Goal: Information Seeking & Learning: Find specific fact

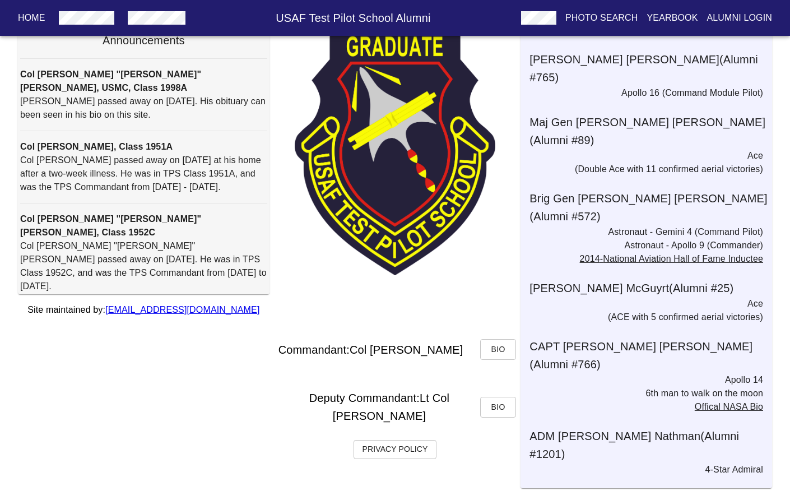
scroll to position [75, 0]
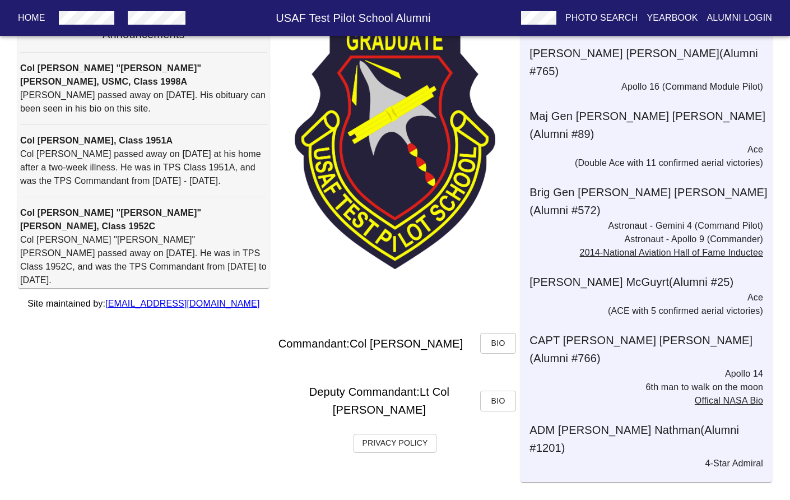
drag, startPoint x: 258, startPoint y: 259, endPoint x: 257, endPoint y: 270, distance: 10.7
click at [257, 115] on p "[PERSON_NAME] passed away on [DATE]. His obituary can been seen in his bio on t…" at bounding box center [143, 102] width 247 height 27
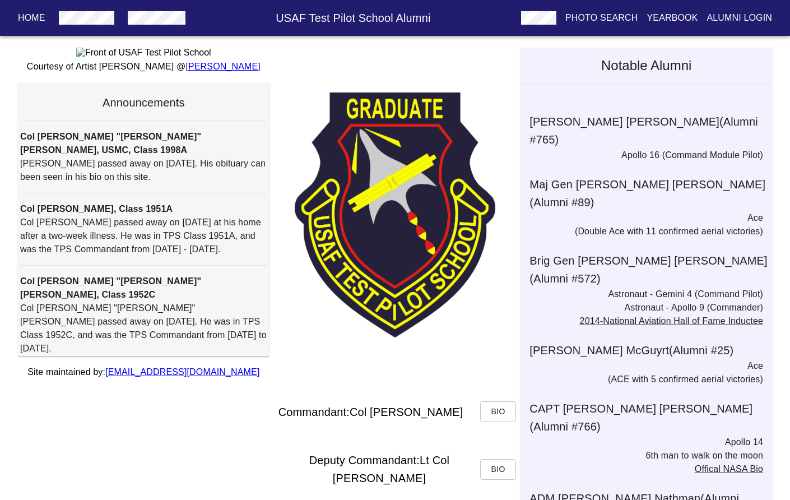
scroll to position [0, 0]
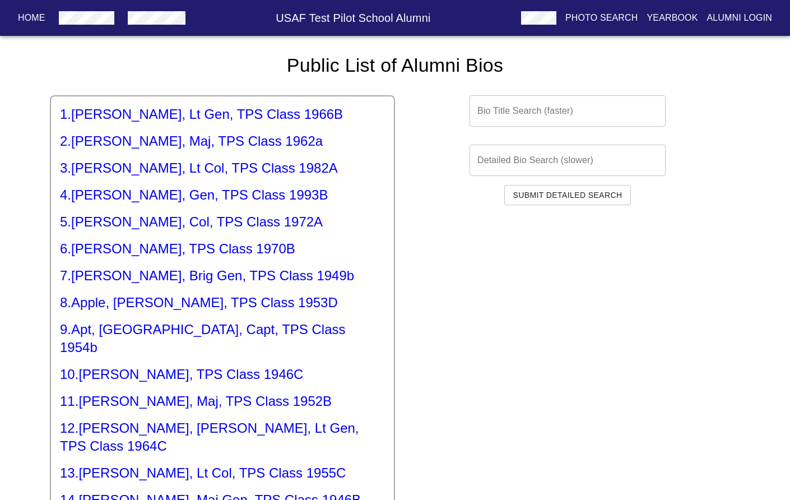
click at [538, 114] on input "text" at bounding box center [568, 110] width 196 height 31
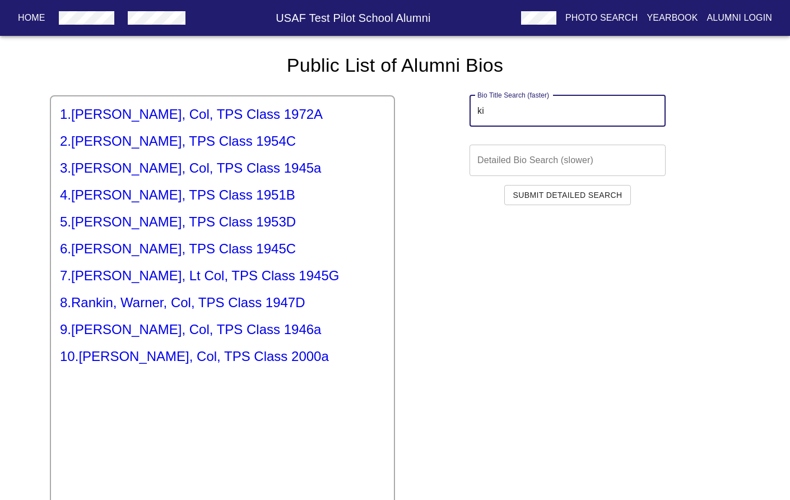
type input "k"
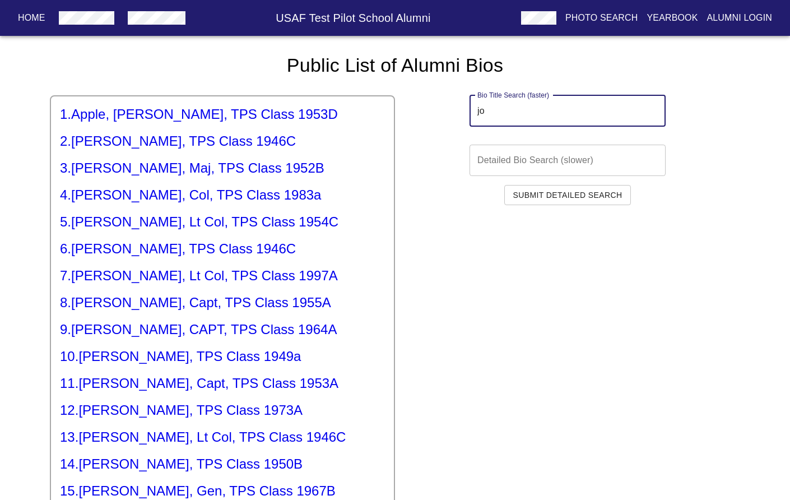
type input "j"
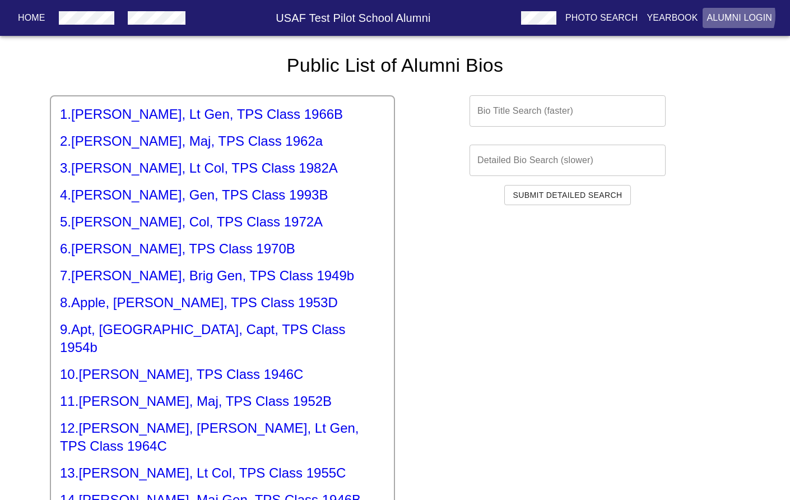
click at [732, 15] on p "Alumni Login" at bounding box center [740, 17] width 66 height 13
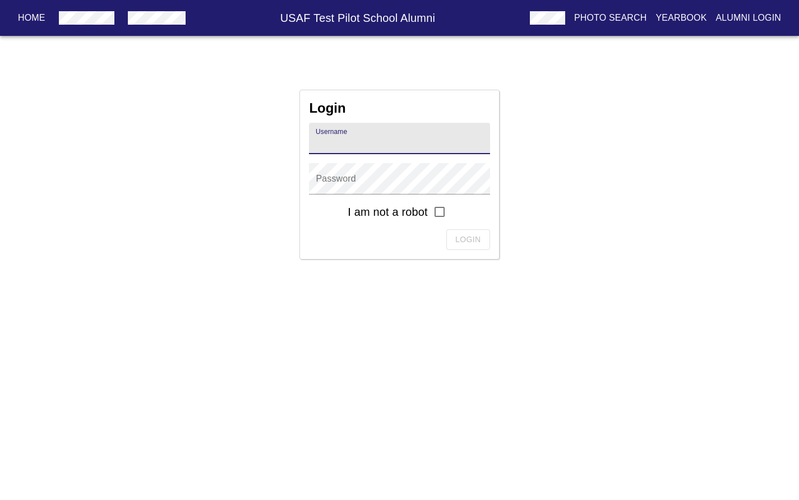
click at [384, 146] on input "text" at bounding box center [399, 138] width 180 height 31
click at [625, 109] on div "Login Username Password I am not a robot Login" at bounding box center [399, 175] width 799 height 170
click at [23, 16] on p "Home" at bounding box center [31, 17] width 27 height 13
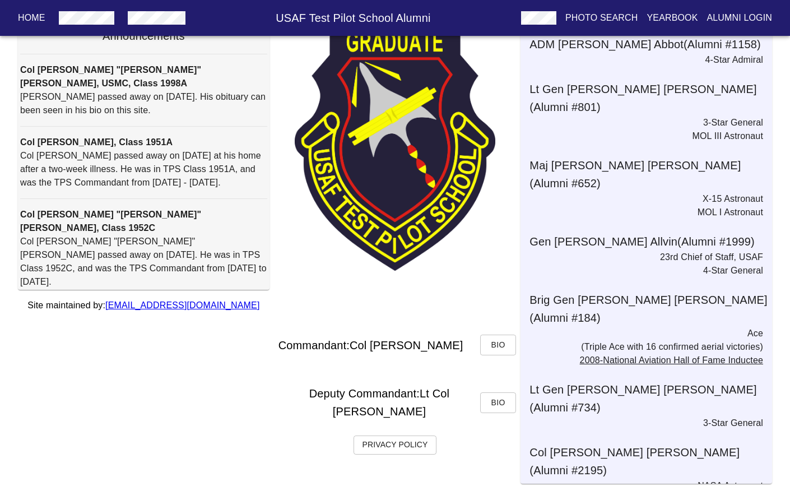
scroll to position [75, 0]
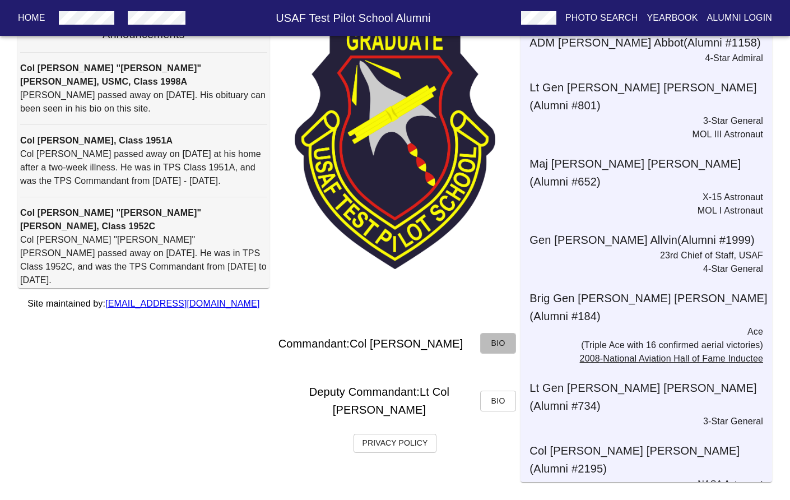
click at [507, 346] on span "Bio" at bounding box center [498, 343] width 18 height 14
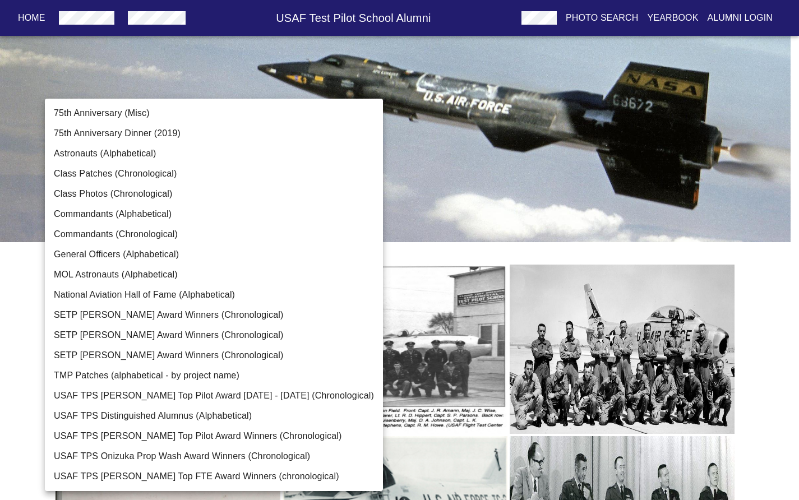
click at [315, 180] on body "Home USAF Test Pilot School Alumni Photo Search Yearbook Alumni Login TPS Photo…" at bounding box center [399, 385] width 799 height 735
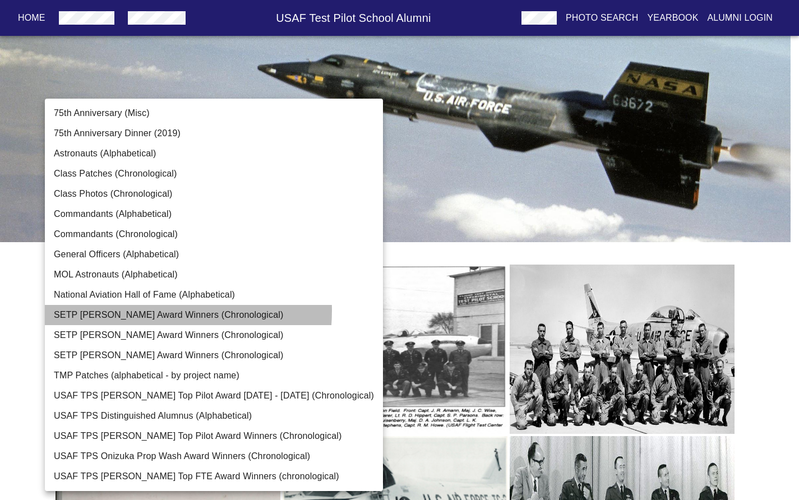
click at [131, 310] on li "SETP [PERSON_NAME] Award Winners (Chronological)" at bounding box center [214, 315] width 338 height 20
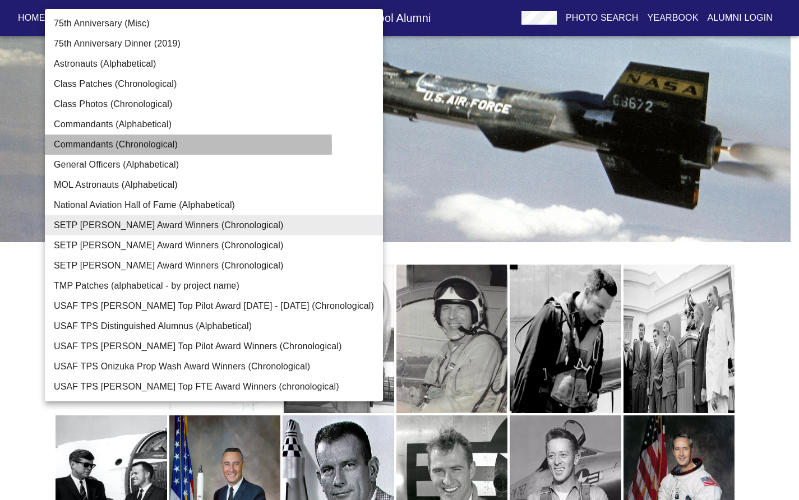
click at [153, 146] on li "Commandants (Chronological)" at bounding box center [214, 144] width 338 height 20
type input "Commandants (Chronological)"
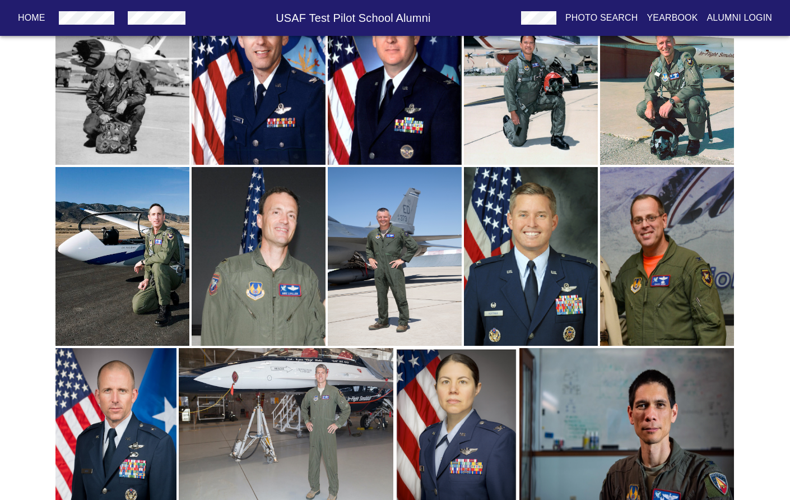
scroll to position [1342, 0]
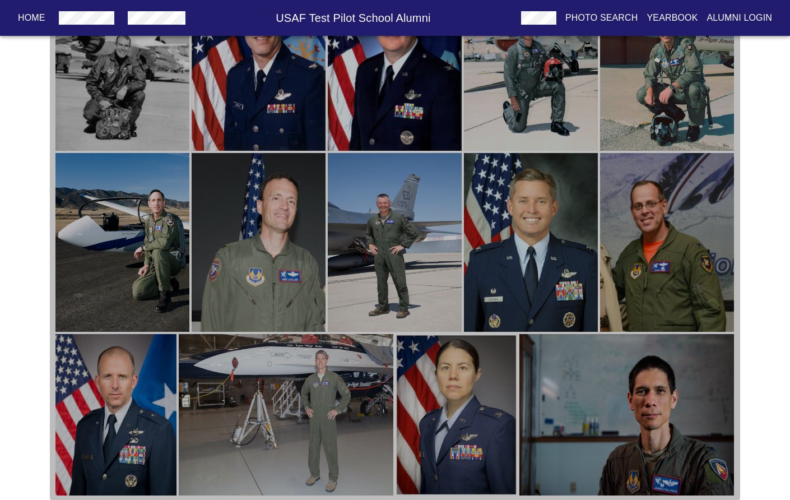
click at [314, 406] on img "button" at bounding box center [286, 414] width 215 height 161
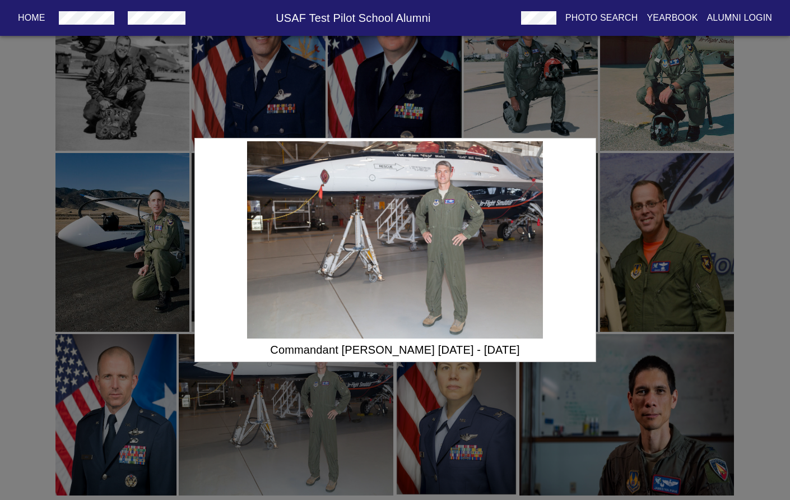
click at [411, 400] on div "Commandant [PERSON_NAME] [DATE] - [DATE]" at bounding box center [395, 250] width 790 height 500
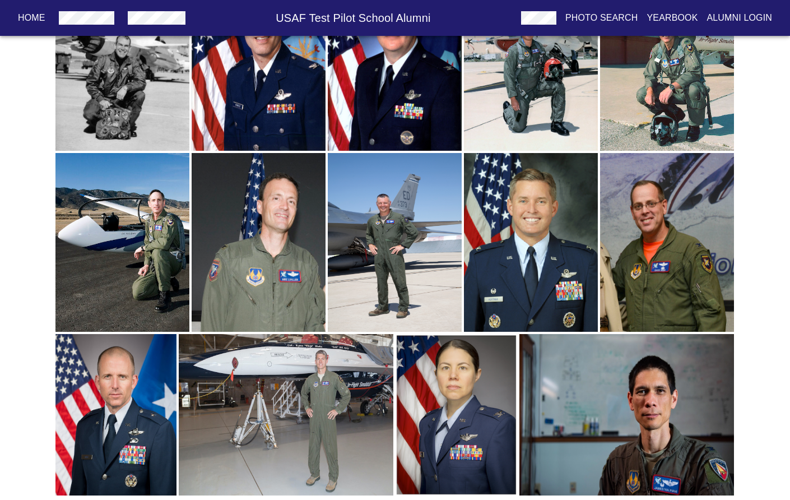
click at [411, 400] on img "button" at bounding box center [456, 414] width 121 height 161
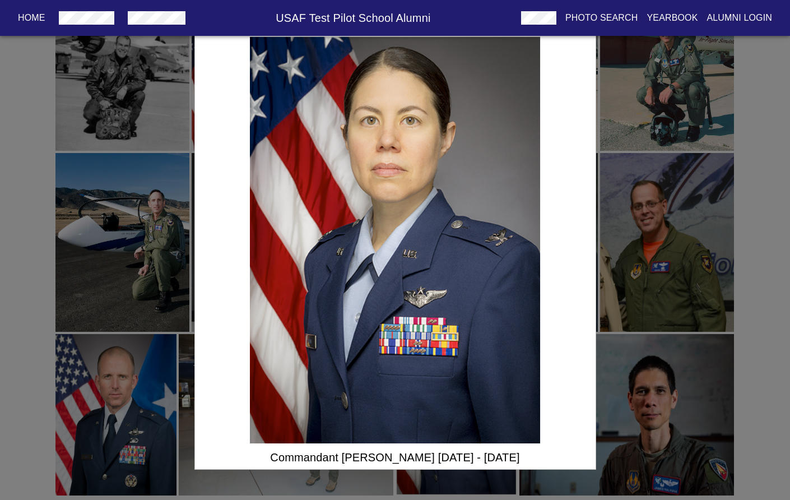
click at [632, 465] on div "Commandant [PERSON_NAME] [DATE] - [DATE]" at bounding box center [395, 250] width 790 height 500
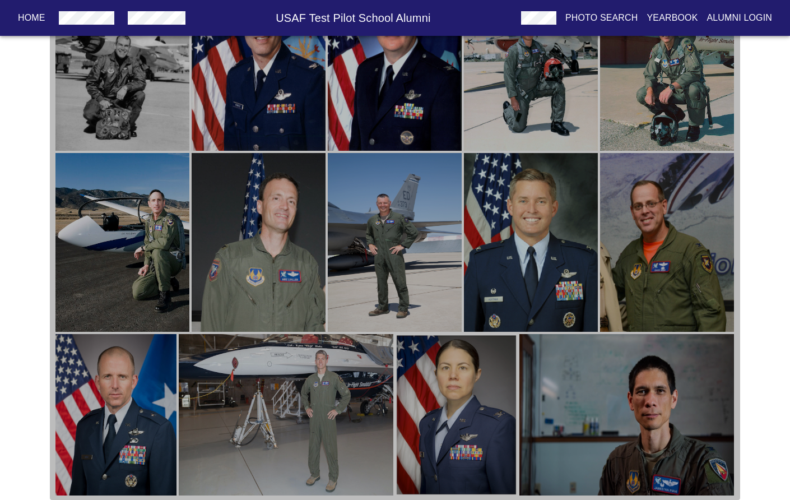
click at [638, 426] on img "button" at bounding box center [626, 414] width 215 height 161
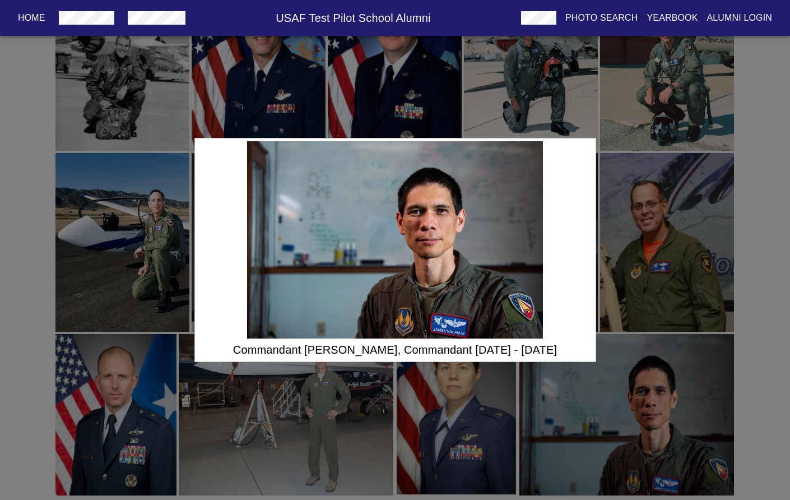
click at [630, 284] on div "Commandant [PERSON_NAME], Commandant [DATE] - [DATE]" at bounding box center [395, 250] width 790 height 500
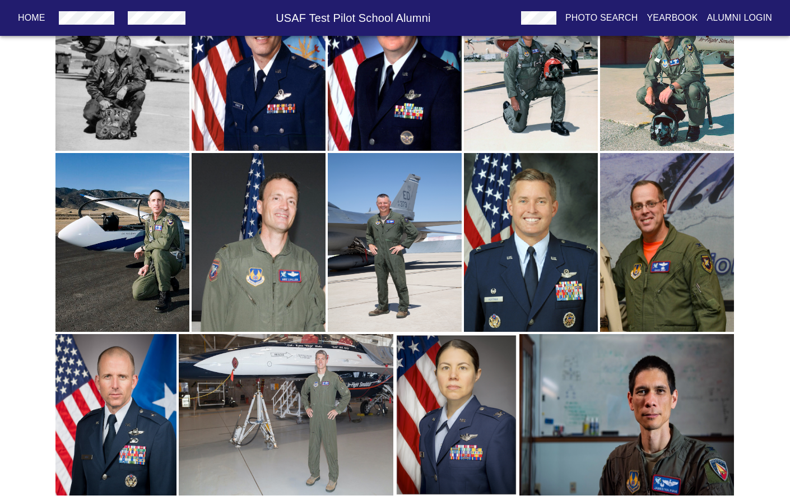
click at [632, 284] on img "button" at bounding box center [667, 242] width 134 height 179
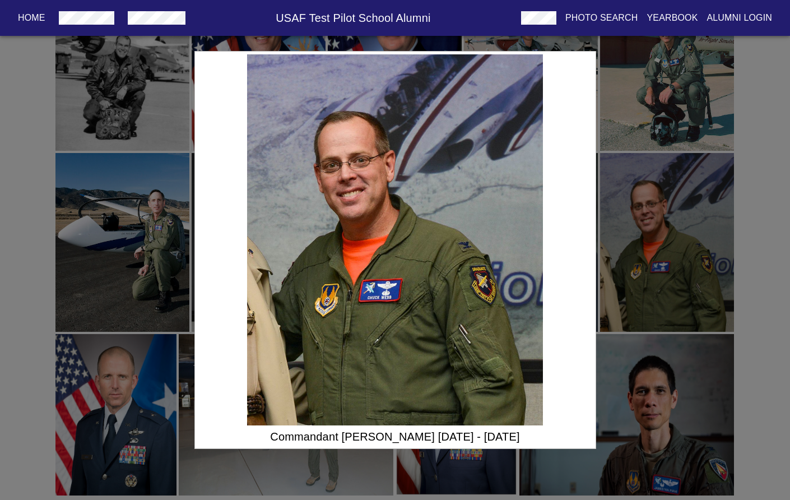
click at [627, 300] on div "Commandant [PERSON_NAME] [DATE] - [DATE]" at bounding box center [395, 250] width 790 height 500
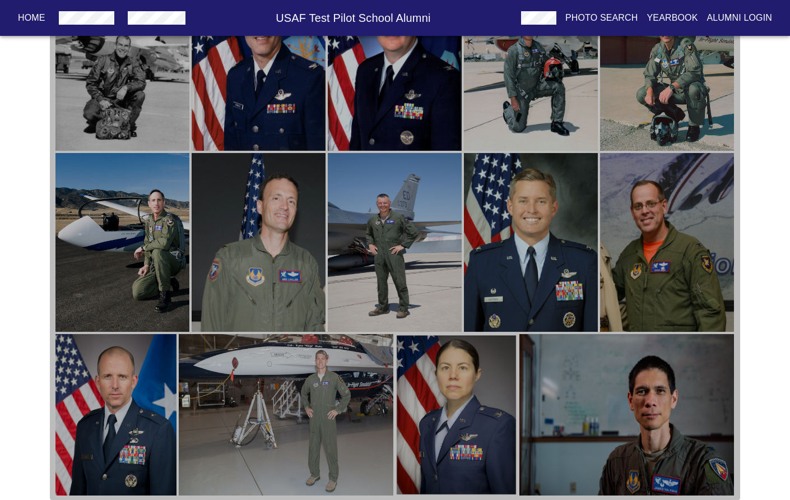
click at [588, 291] on img "button" at bounding box center [531, 242] width 134 height 179
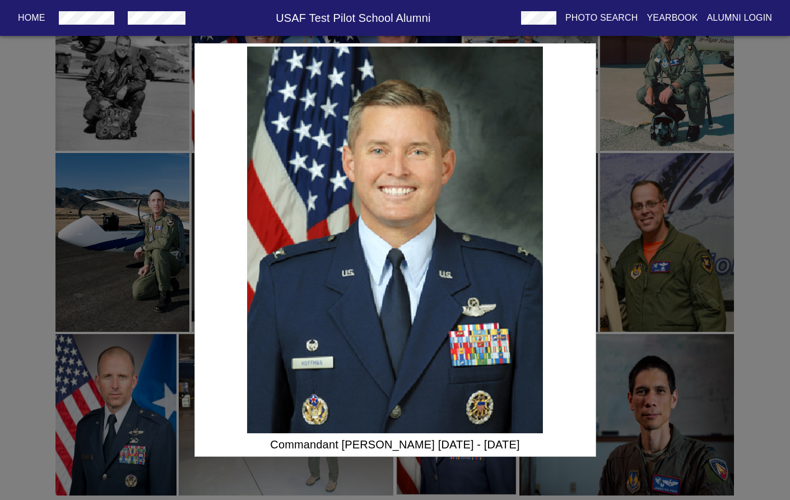
click at [666, 295] on div "Commandant [PERSON_NAME] [DATE] - [DATE]" at bounding box center [395, 250] width 790 height 500
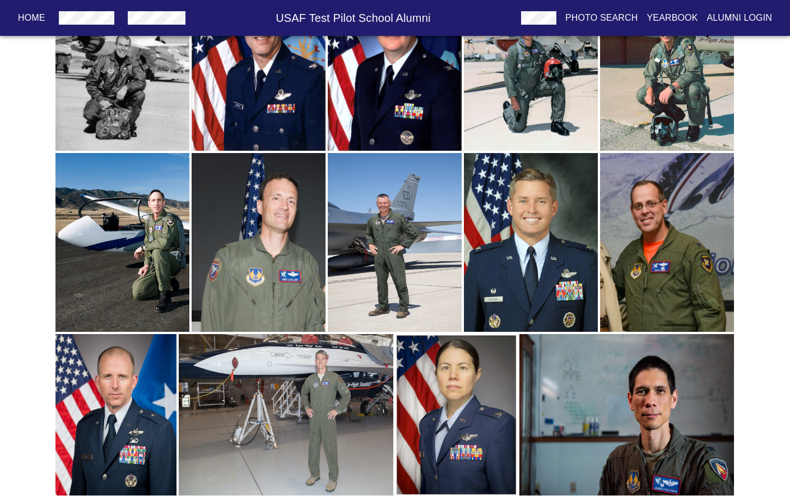
click at [405, 277] on img "button" at bounding box center [395, 242] width 134 height 179
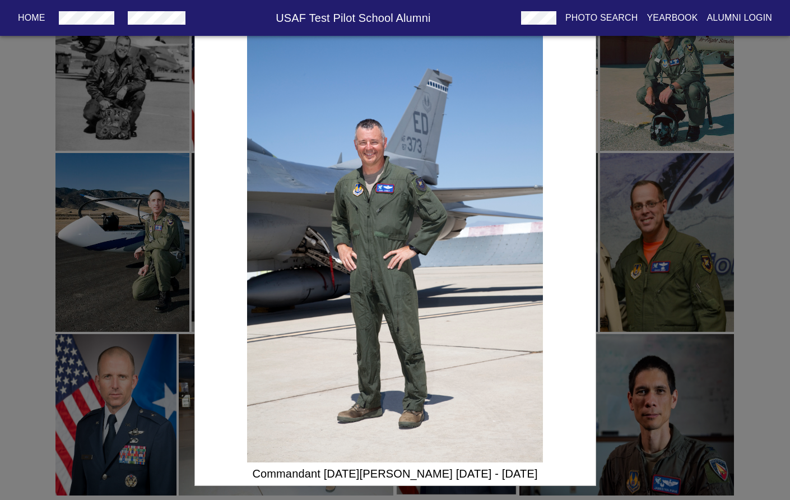
click at [148, 266] on div "Commandant [DATE][PERSON_NAME] [DATE] - [DATE]" at bounding box center [395, 250] width 790 height 500
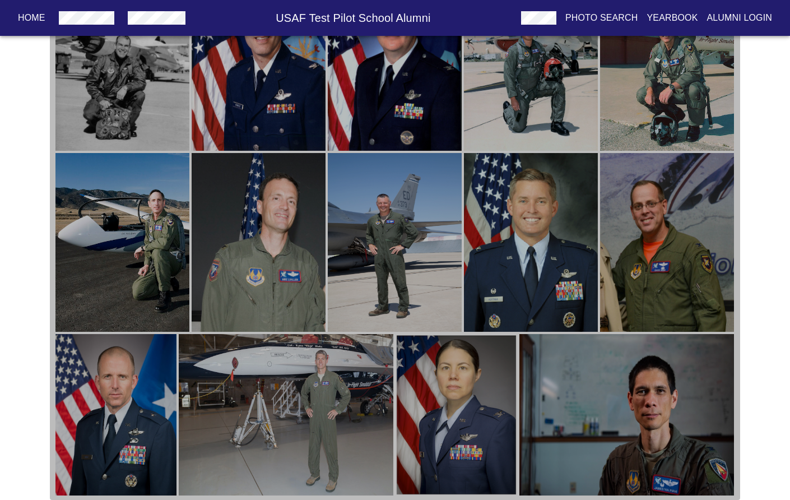
click at [148, 265] on img "button" at bounding box center [122, 242] width 134 height 179
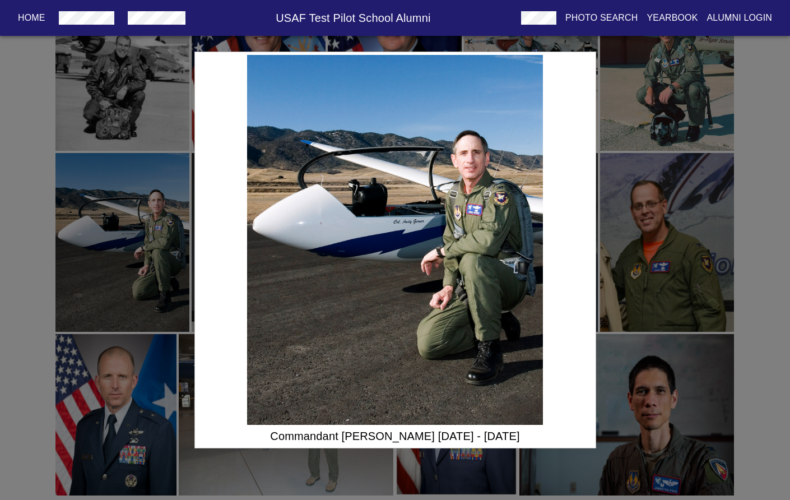
click at [155, 264] on div "Commandant [PERSON_NAME] [DATE] - [DATE]" at bounding box center [395, 250] width 790 height 500
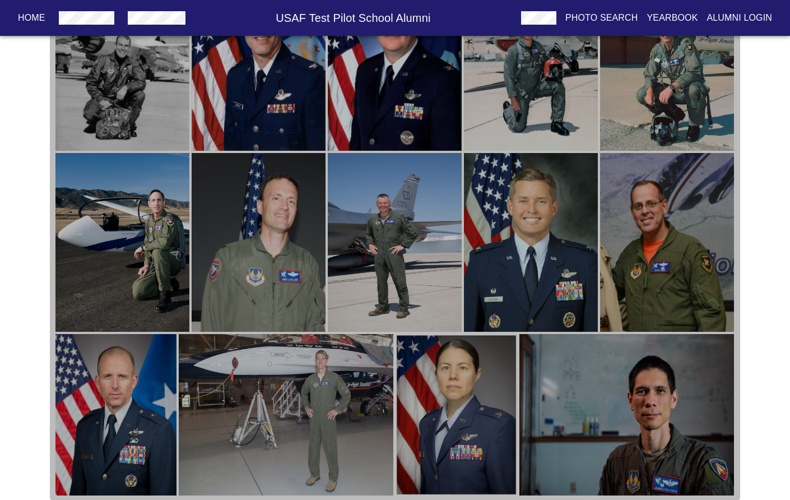
click at [279, 265] on img "button" at bounding box center [259, 242] width 134 height 179
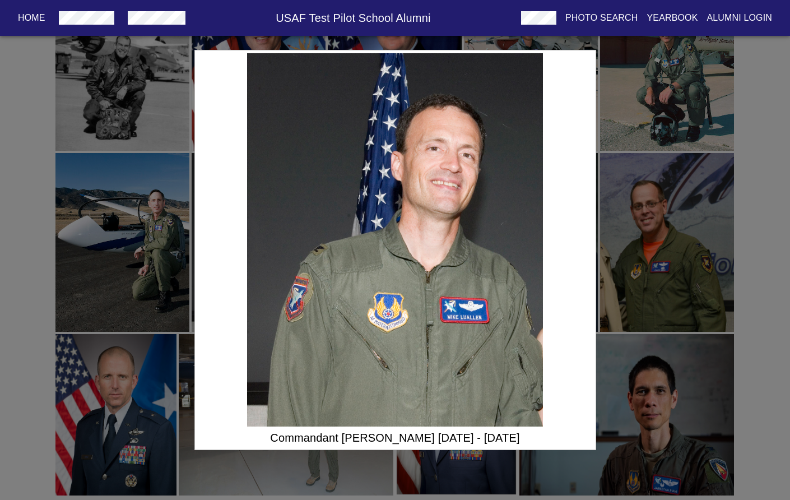
click at [188, 280] on div "Commandant [PERSON_NAME] [DATE] - [DATE]" at bounding box center [395, 250] width 790 height 500
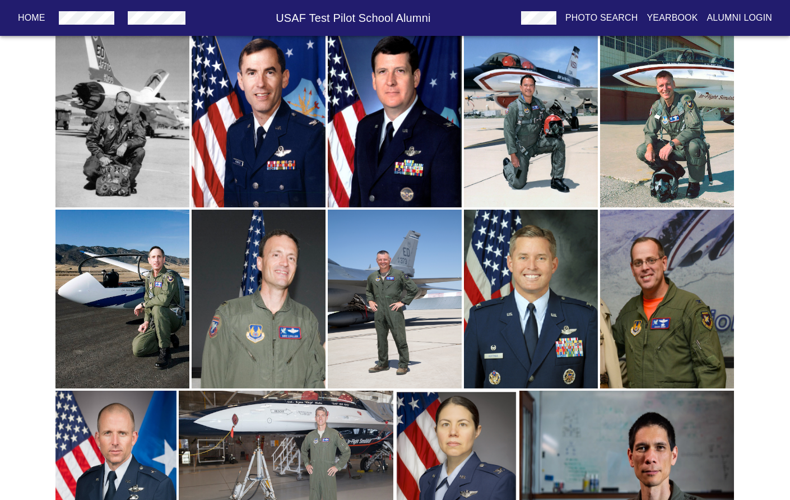
scroll to position [1230, 0]
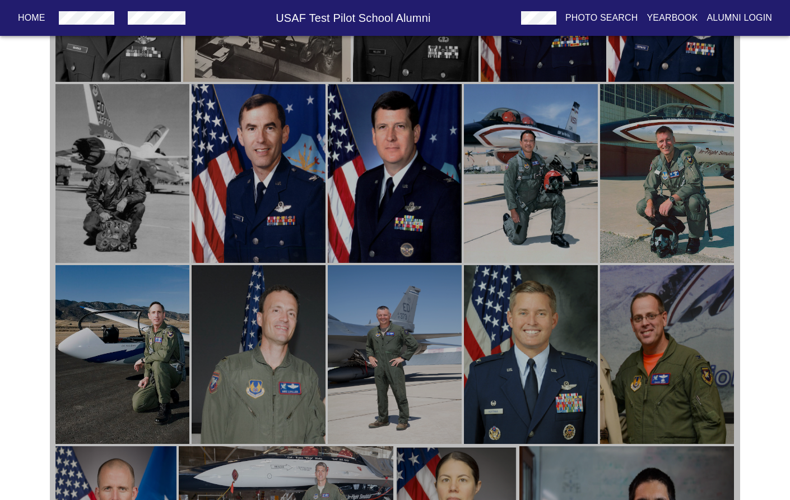
click at [670, 236] on img "button" at bounding box center [667, 173] width 134 height 179
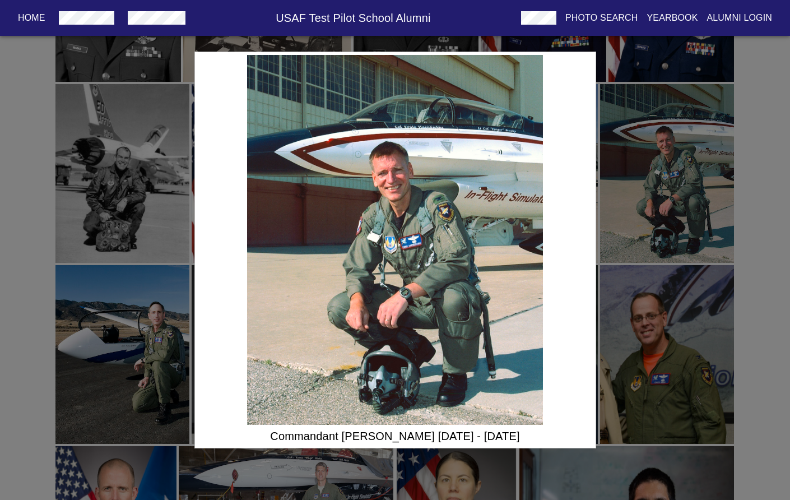
click at [669, 240] on div "Commandant [PERSON_NAME] [DATE] - [DATE]" at bounding box center [395, 250] width 790 height 500
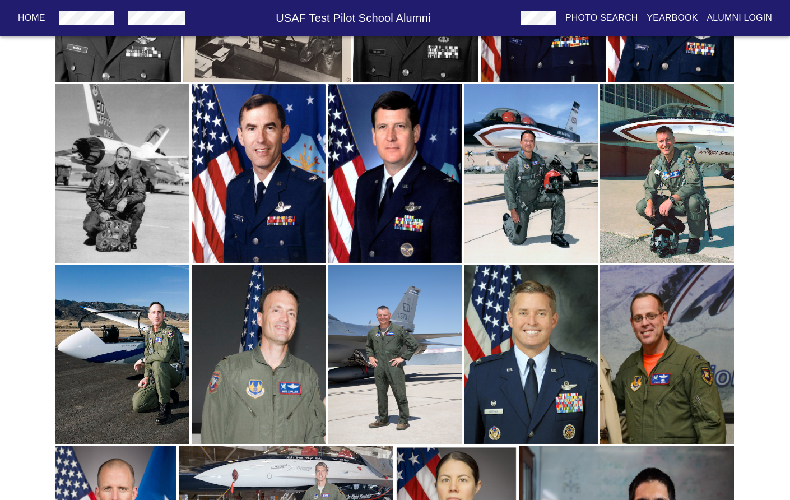
click at [579, 238] on img "button" at bounding box center [531, 173] width 134 height 179
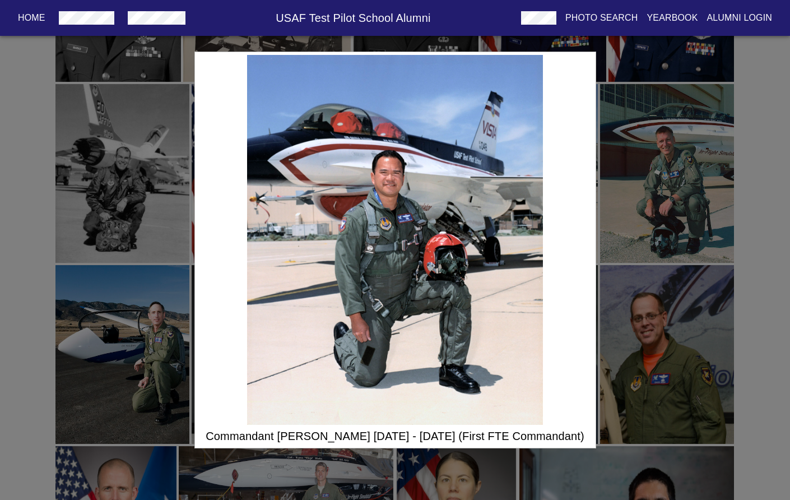
click at [686, 250] on div "Commandant [PERSON_NAME] [DATE] - [DATE] (First FTE Commandant)" at bounding box center [395, 250] width 790 height 500
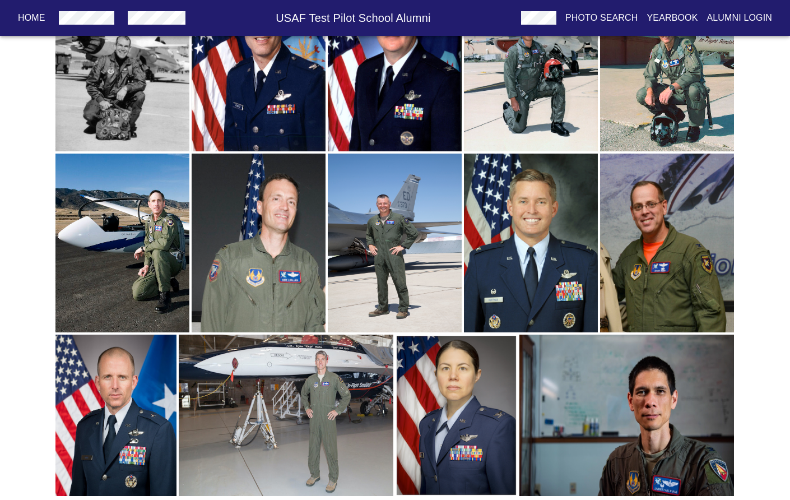
scroll to position [1342, 0]
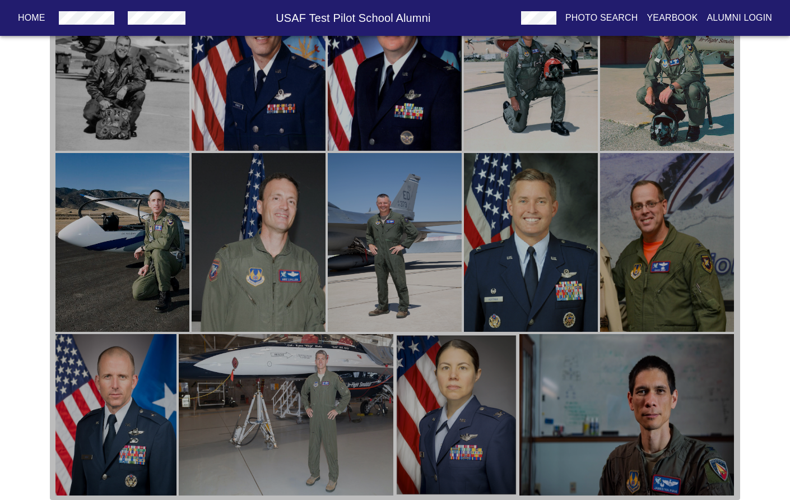
click at [129, 419] on img "button" at bounding box center [115, 414] width 121 height 161
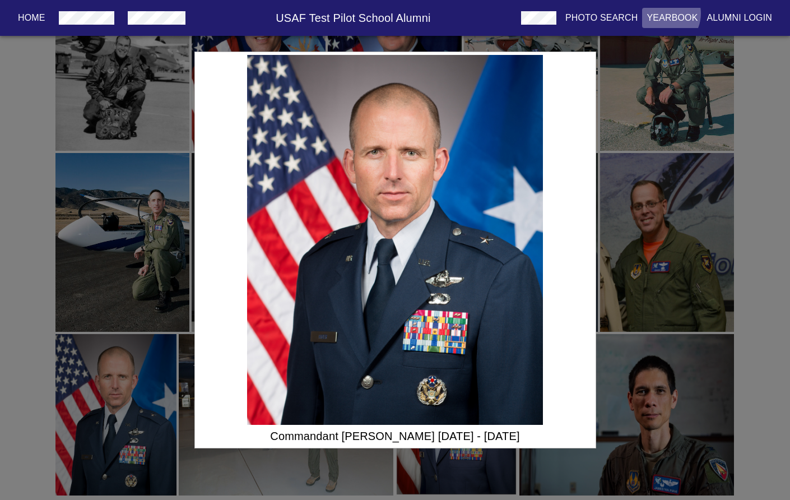
click at [671, 13] on p "Yearbook" at bounding box center [672, 17] width 51 height 13
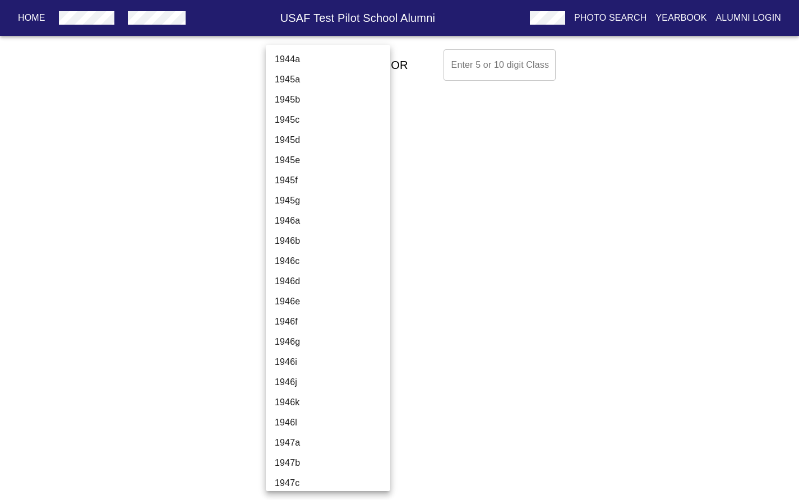
click at [360, 63] on body "Home USAF Test Pilot School Alumni Photo Search Yearbook Alumni Login Select A …" at bounding box center [399, 65] width 799 height 40
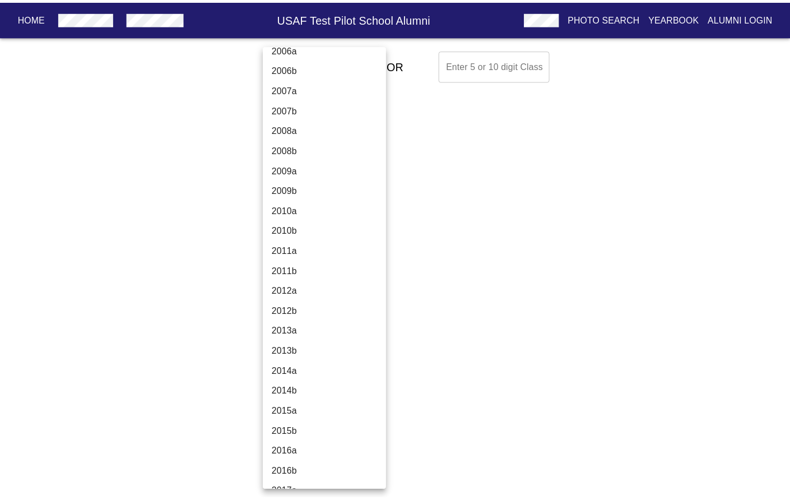
scroll to position [3030, 0]
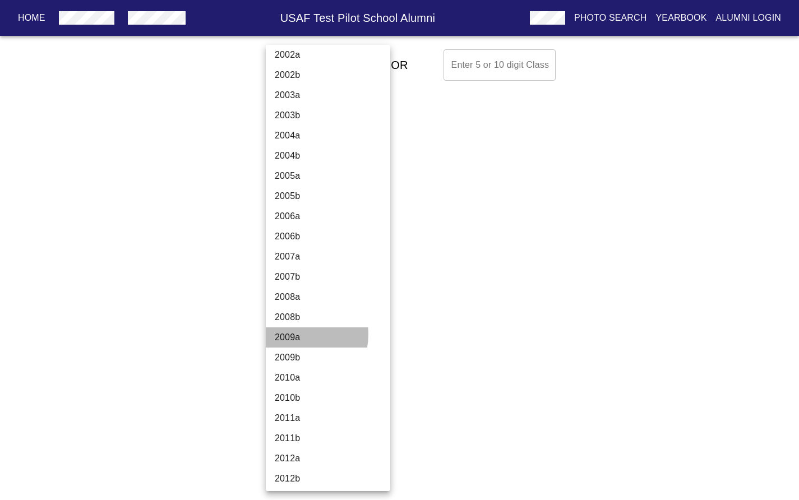
click at [289, 334] on li "2009a" at bounding box center [332, 337] width 133 height 20
type input "2009a"
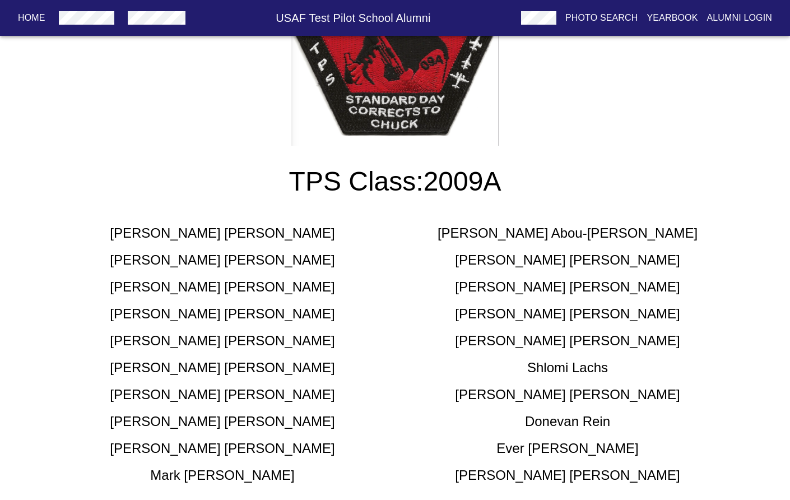
scroll to position [0, 0]
